Goal: Find specific page/section: Find specific page/section

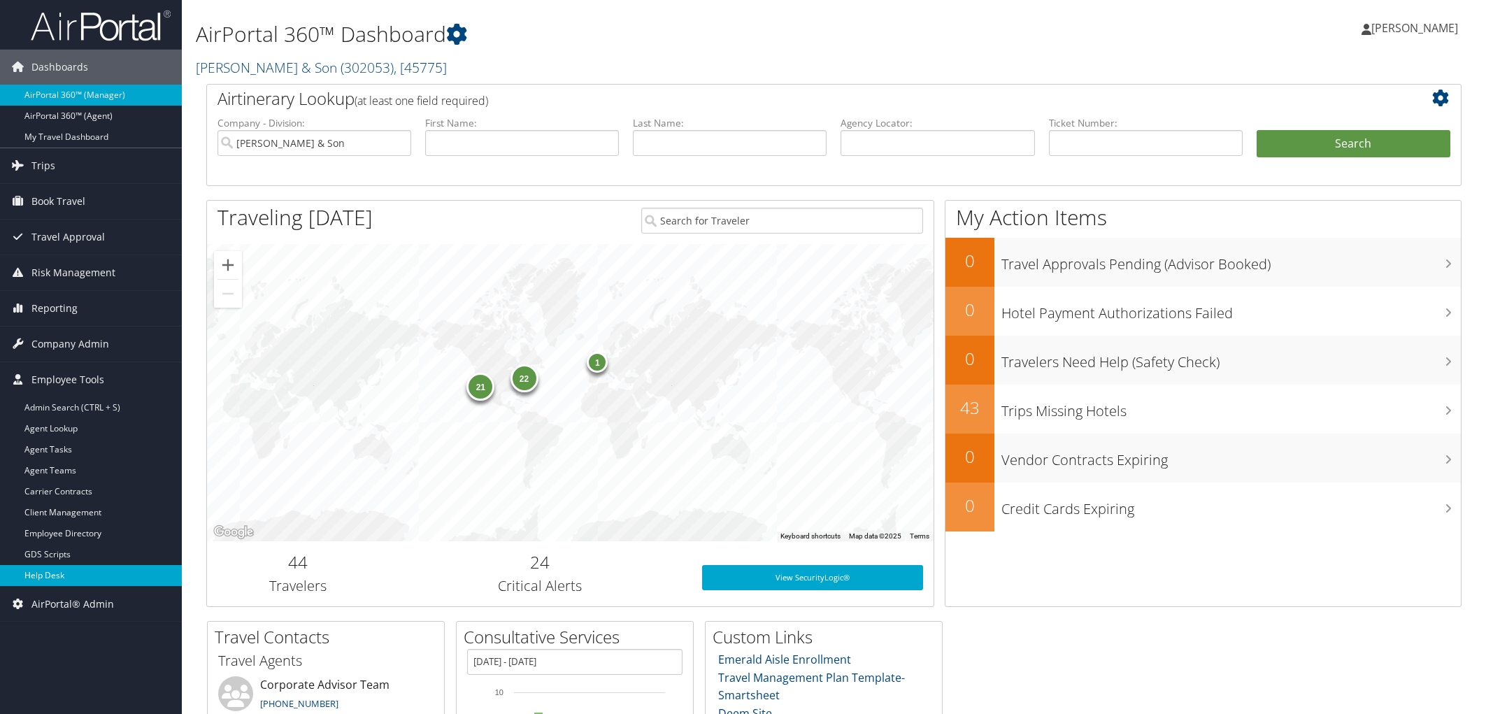
scroll to position [199, 0]
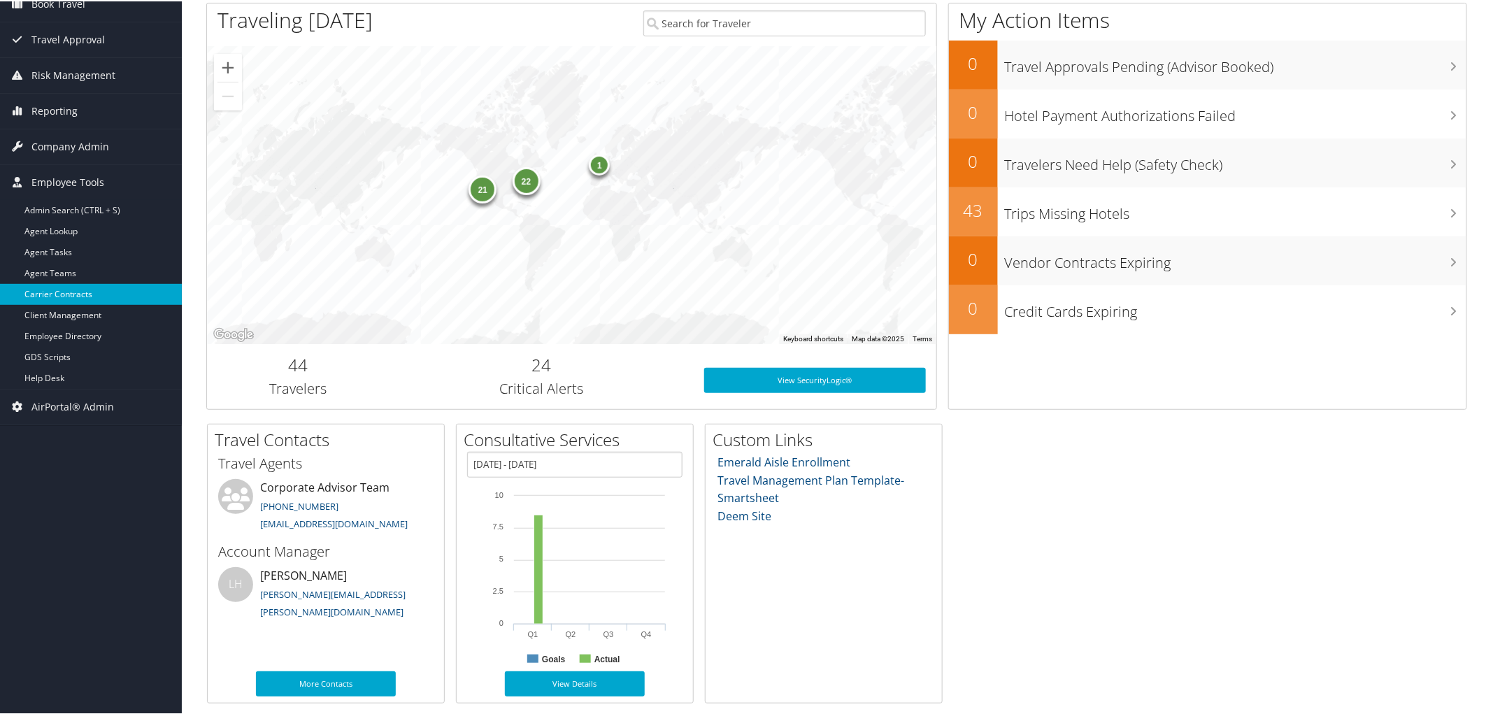
click at [42, 290] on link "Carrier Contracts" at bounding box center [91, 292] width 182 height 21
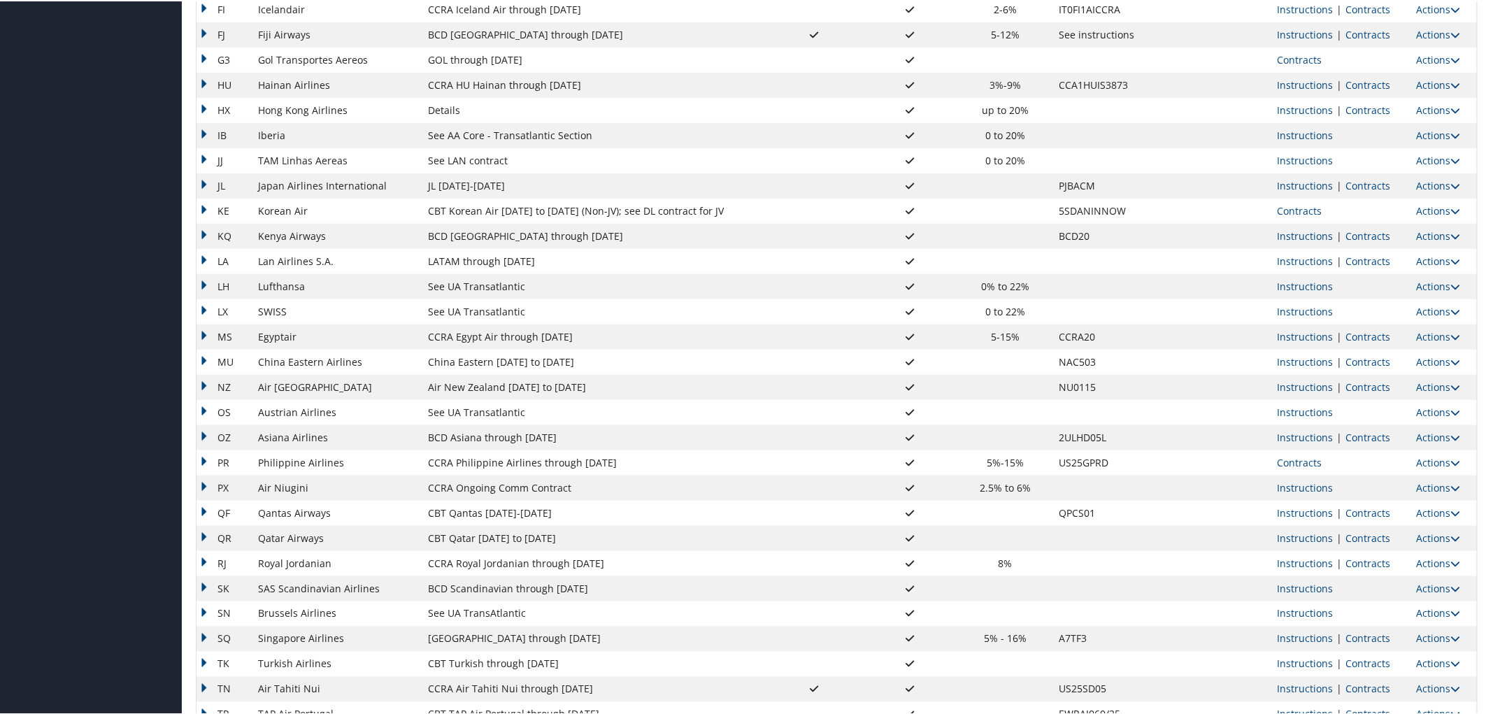
scroll to position [919, 0]
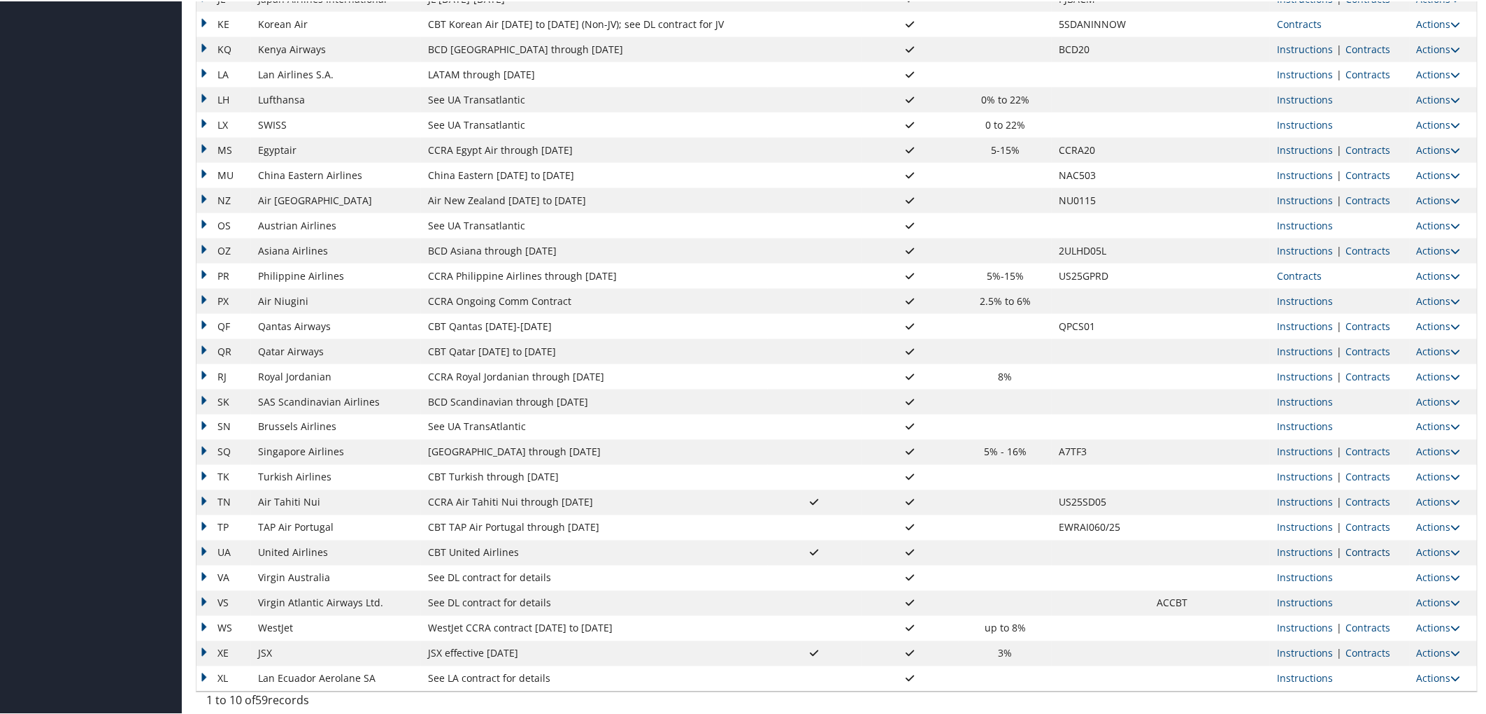
click at [1357, 552] on link "Contracts" at bounding box center [1367, 551] width 45 height 13
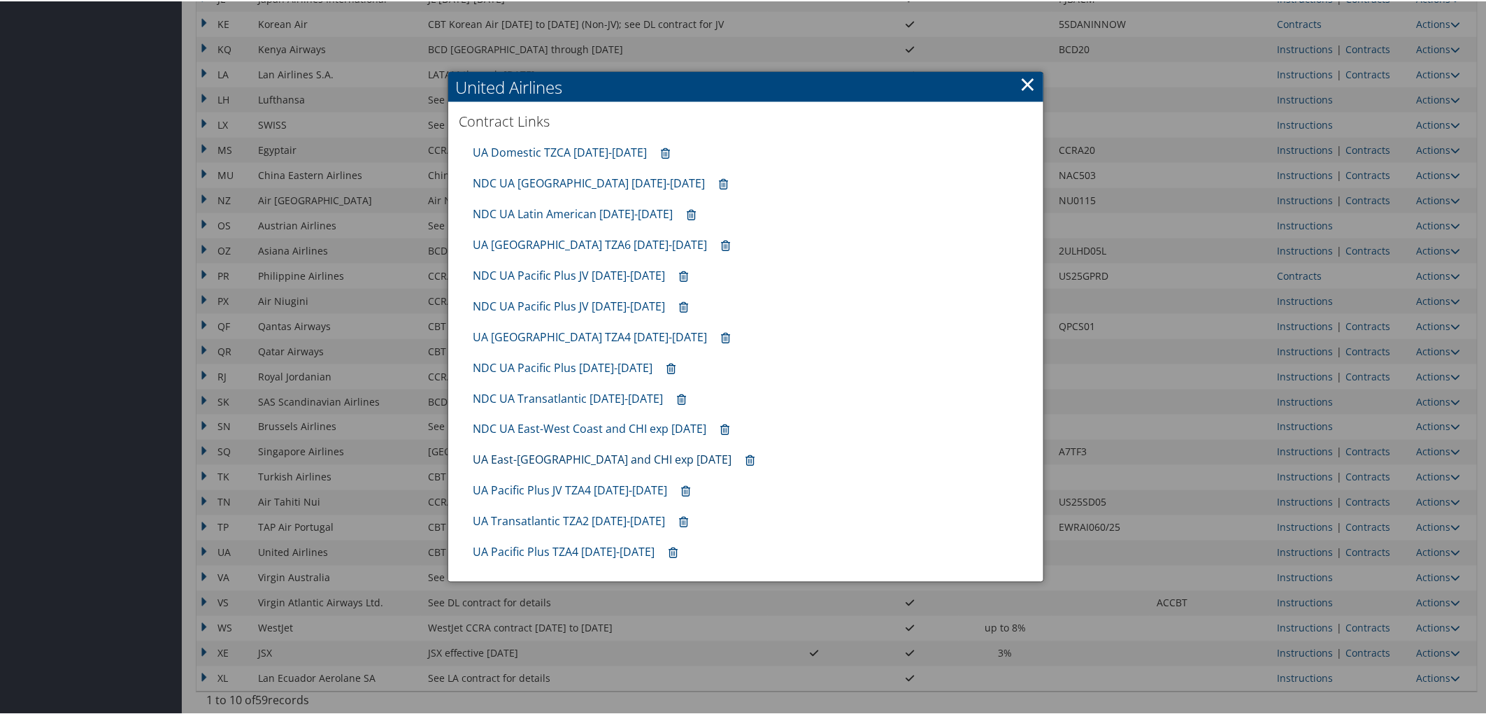
click at [563, 459] on link "UA East-West Coast and CHI exp 10.31.25" at bounding box center [602, 458] width 259 height 15
click at [549, 247] on link "UA Latin America TZA6 10.01.25-1.31.26" at bounding box center [590, 243] width 234 height 15
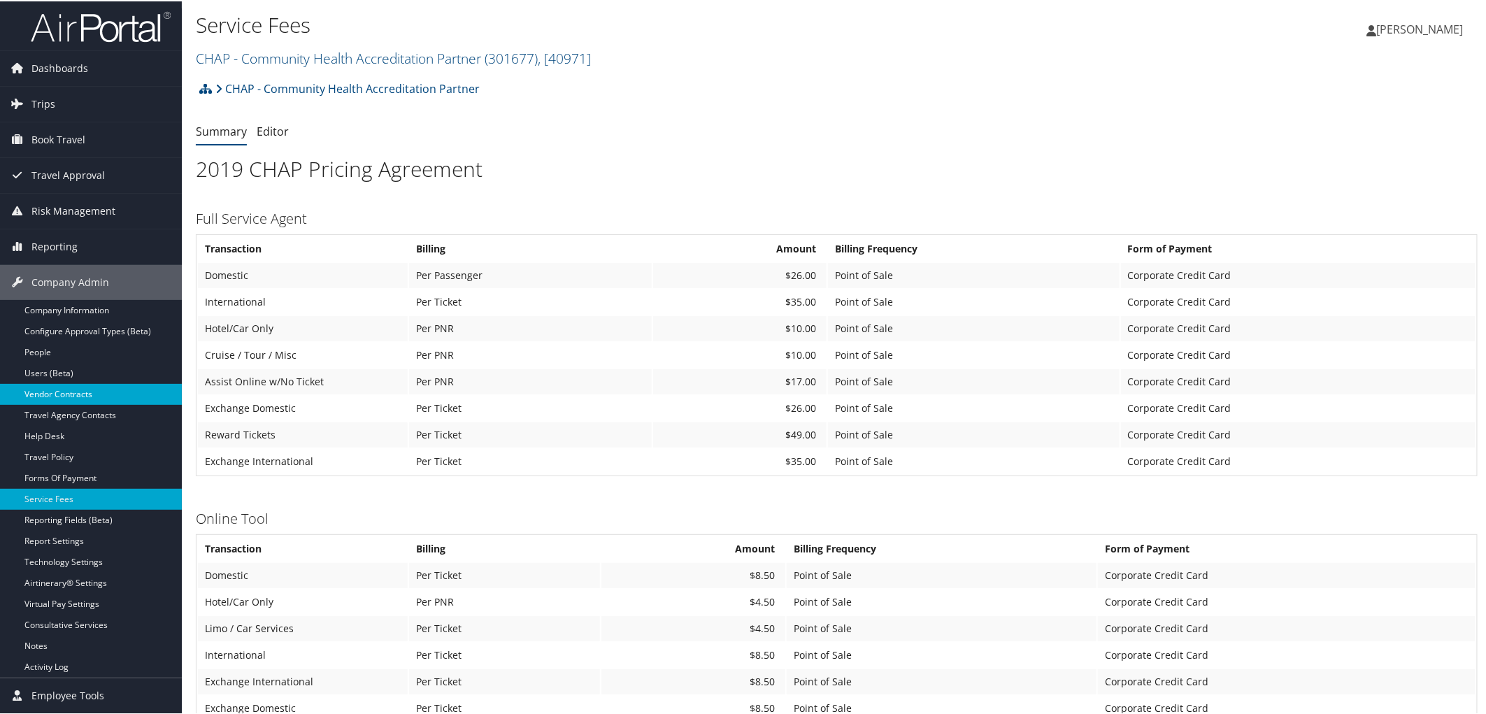
click at [78, 394] on link "Vendor Contracts" at bounding box center [91, 392] width 182 height 21
